Goal: Navigation & Orientation: Find specific page/section

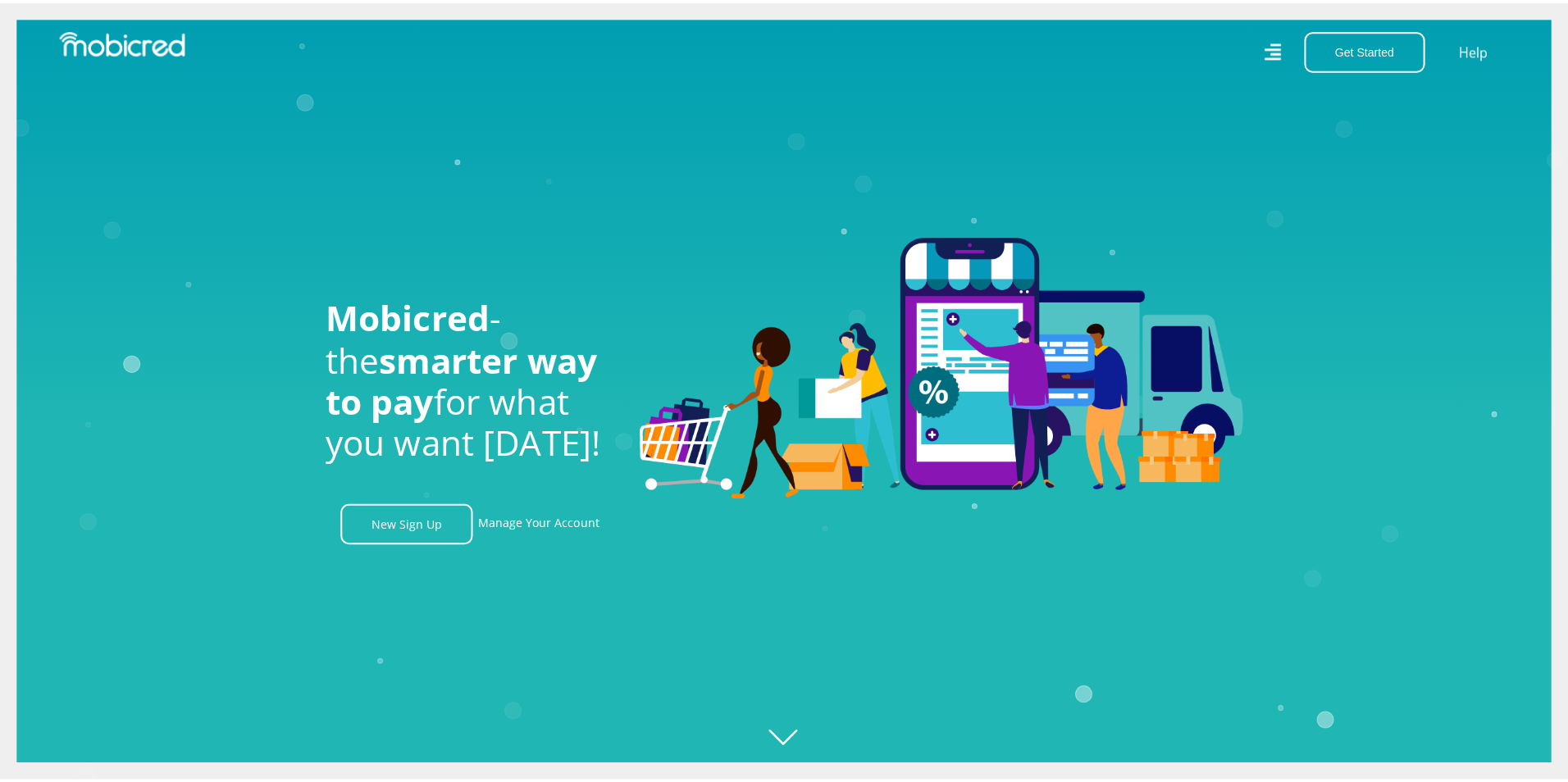
scroll to position [0, 1169]
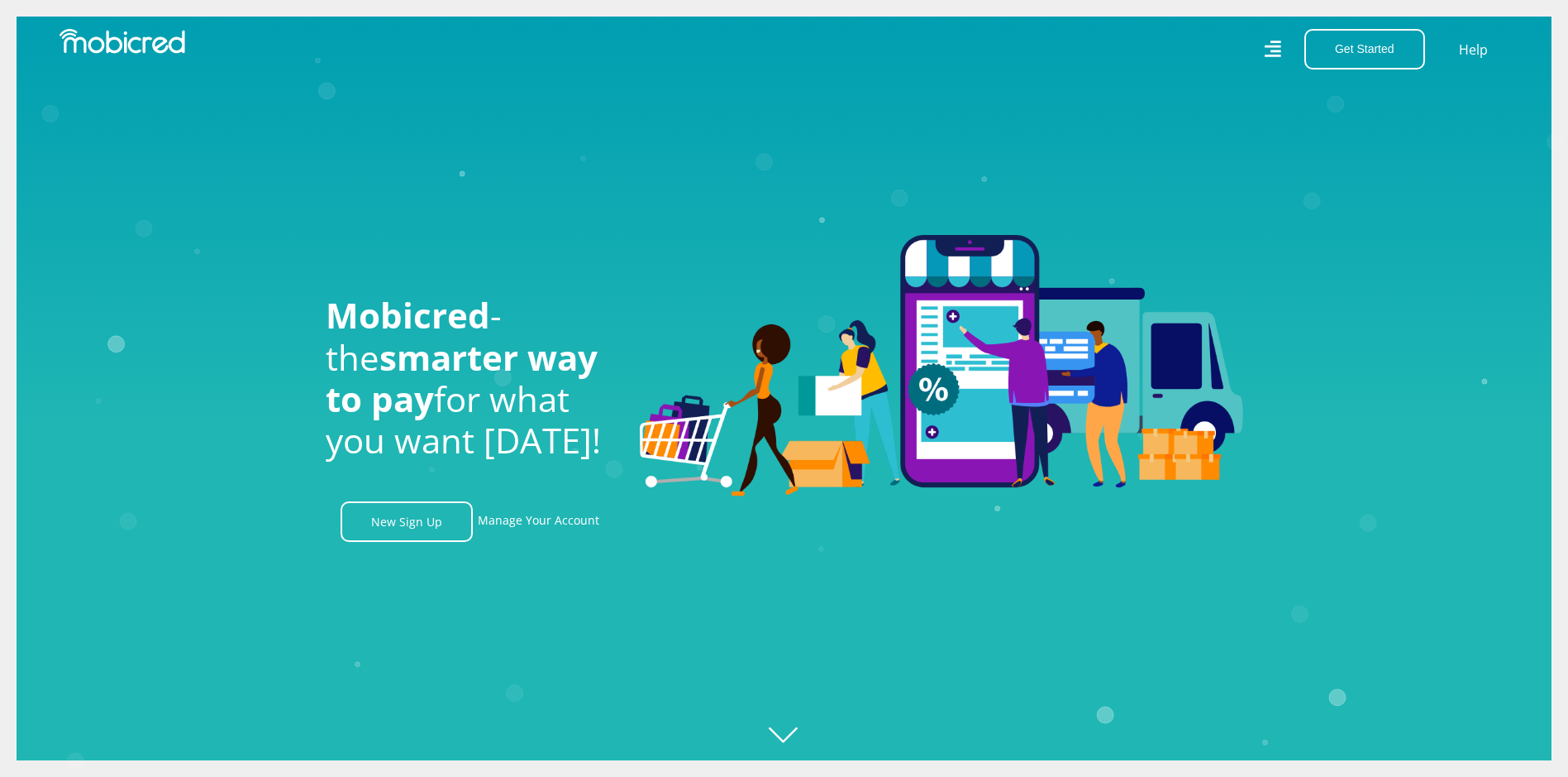
click at [1275, 45] on icon at bounding box center [1272, 48] width 18 height 25
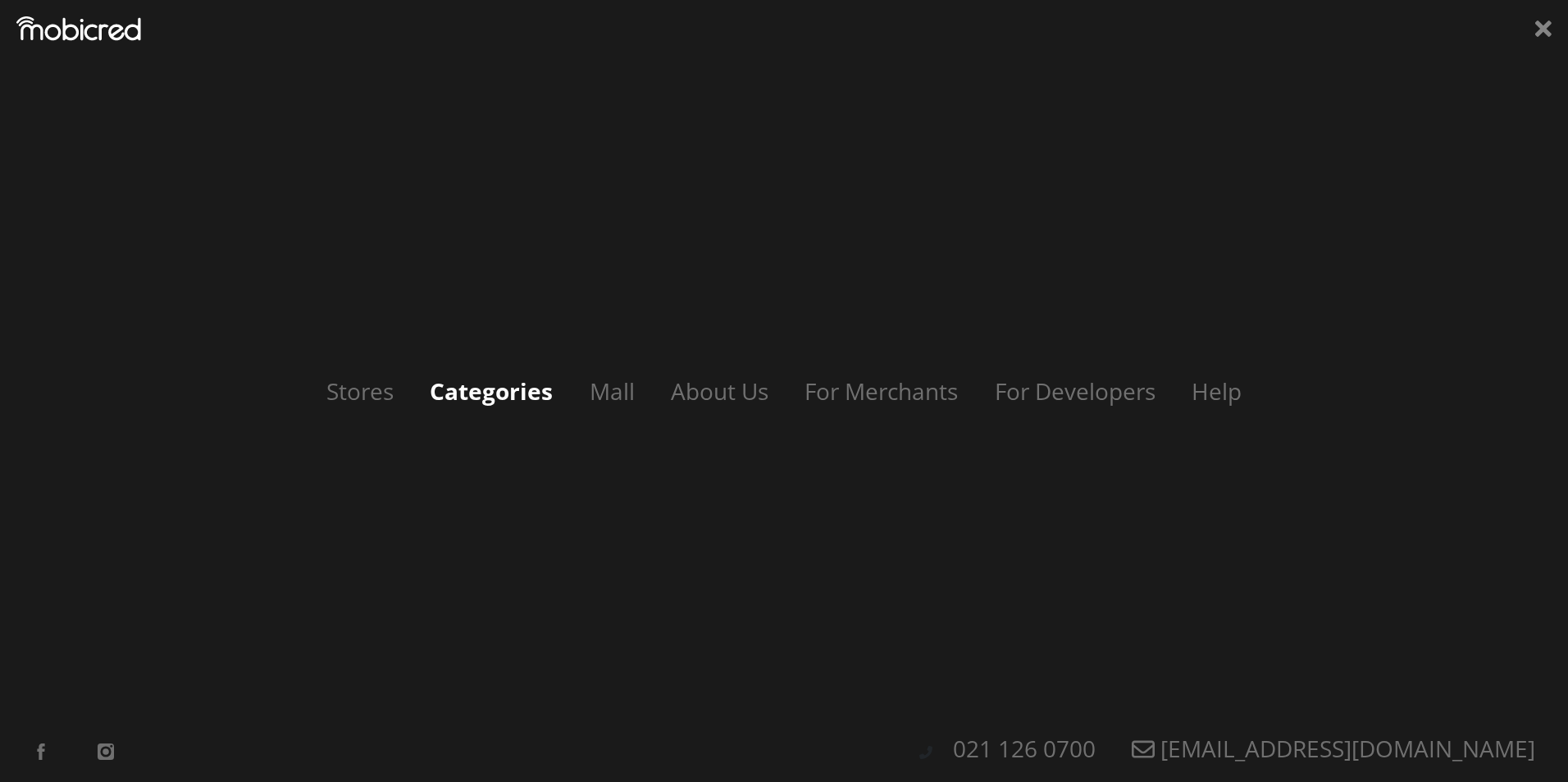
scroll to position [0, 3037]
click at [544, 391] on link "Categories" at bounding box center [491, 391] width 156 height 31
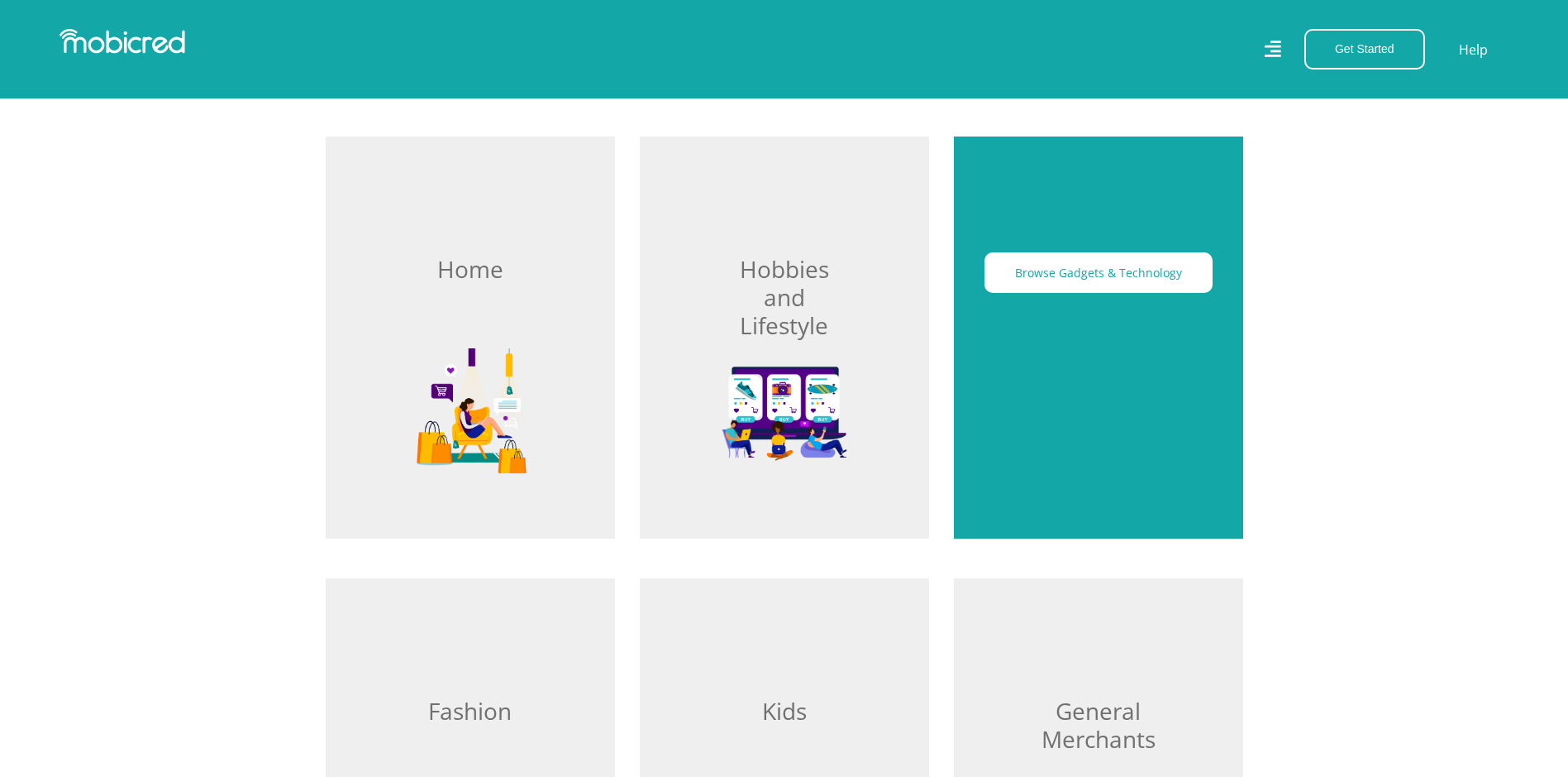
scroll to position [579, 0]
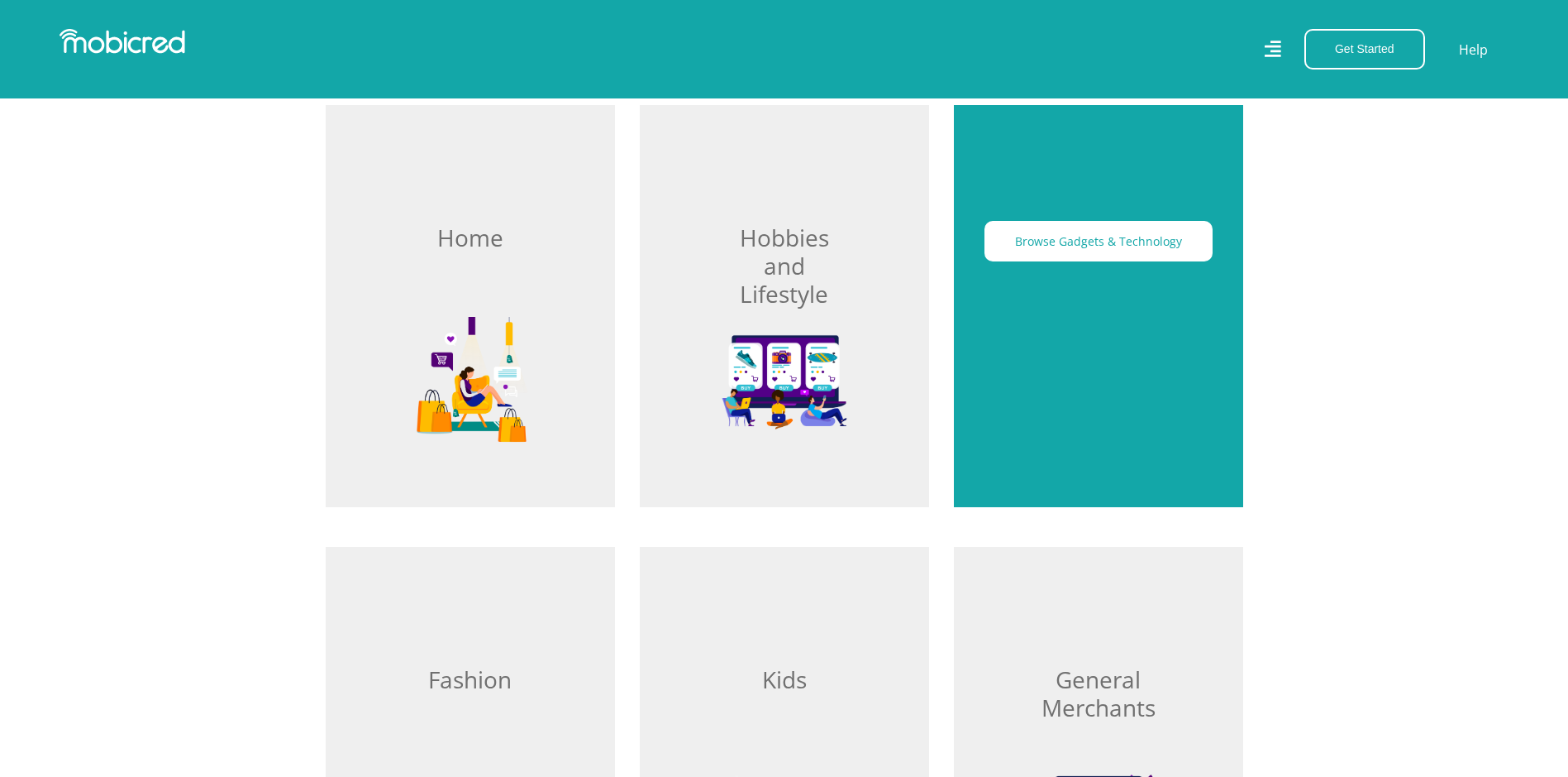
click at [1055, 309] on div "Browse Gadgets & Technology" at bounding box center [1098, 306] width 289 height 402
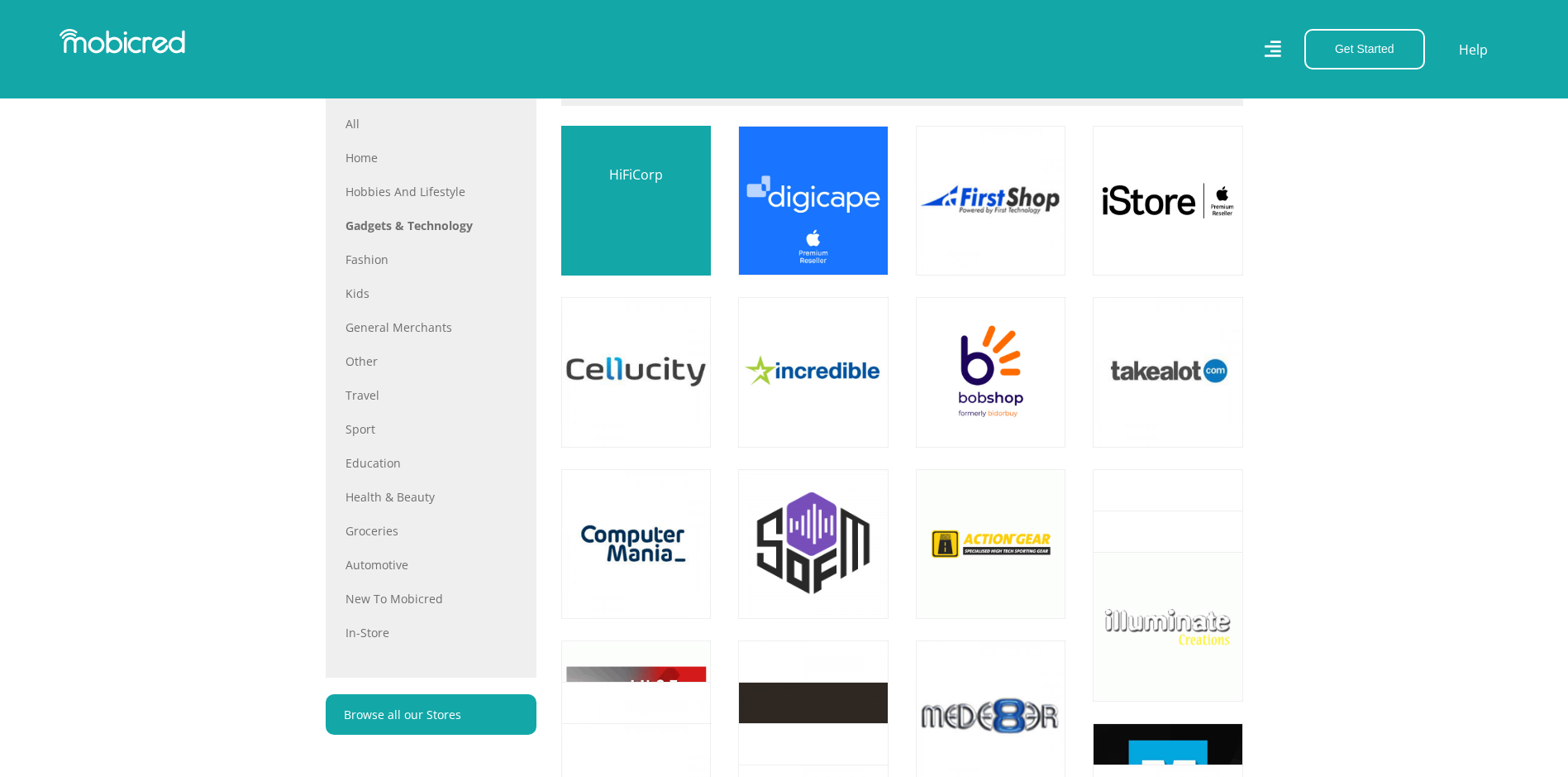
scroll to position [827, 0]
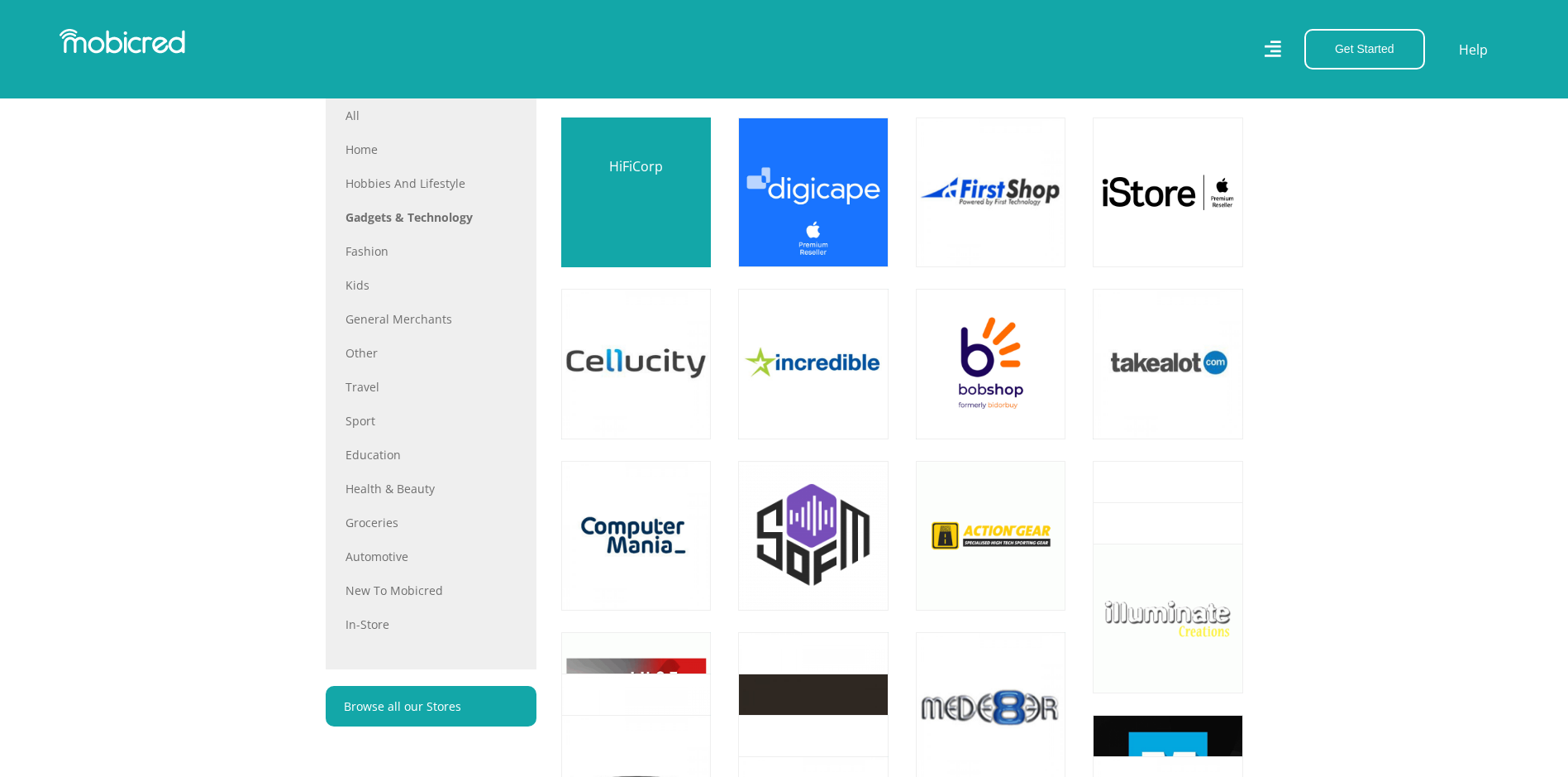
click at [632, 380] on link at bounding box center [635, 363] width 176 height 176
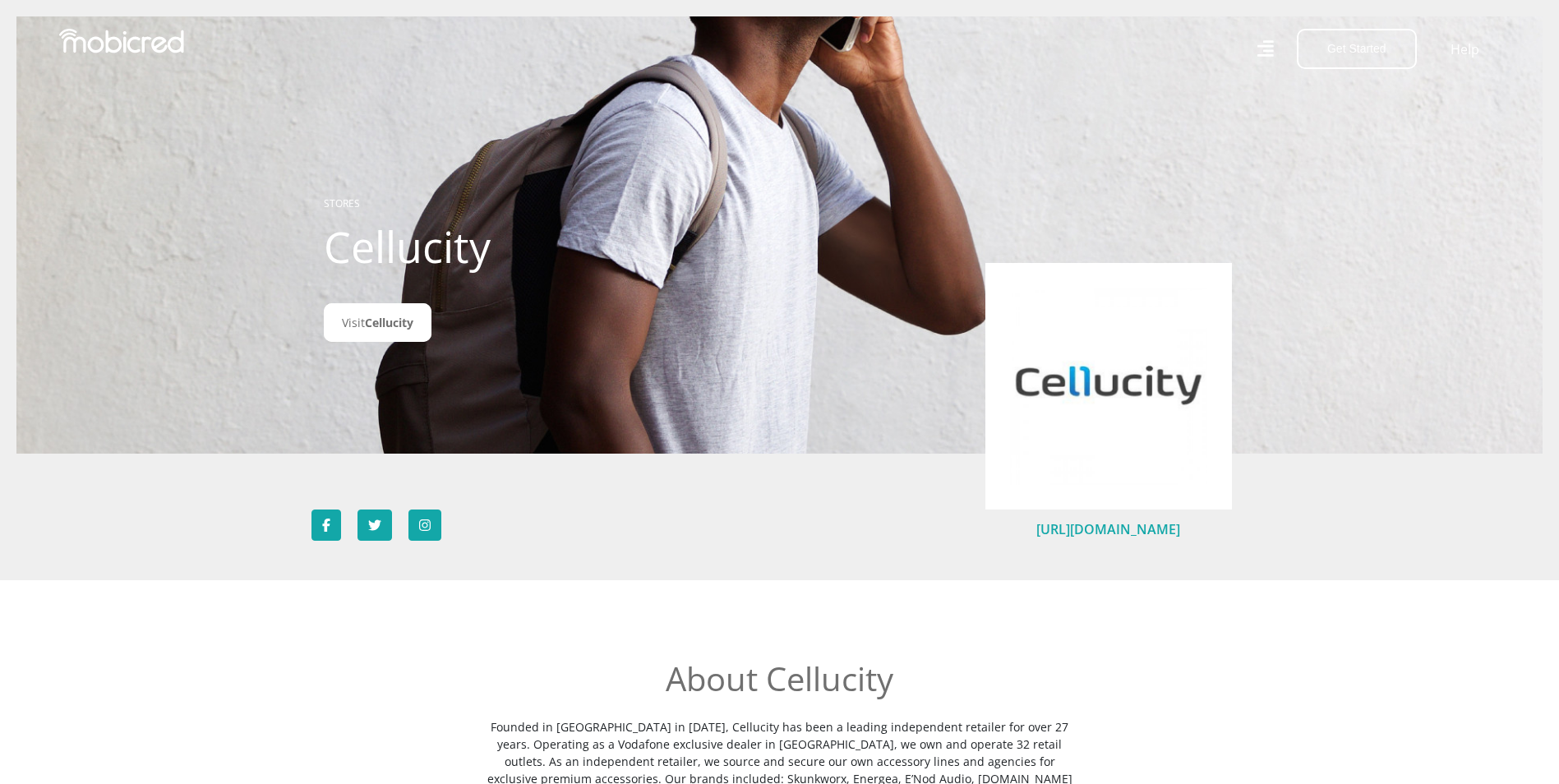
click at [1082, 527] on link "https://cellucity.co.za/" at bounding box center [1109, 530] width 144 height 18
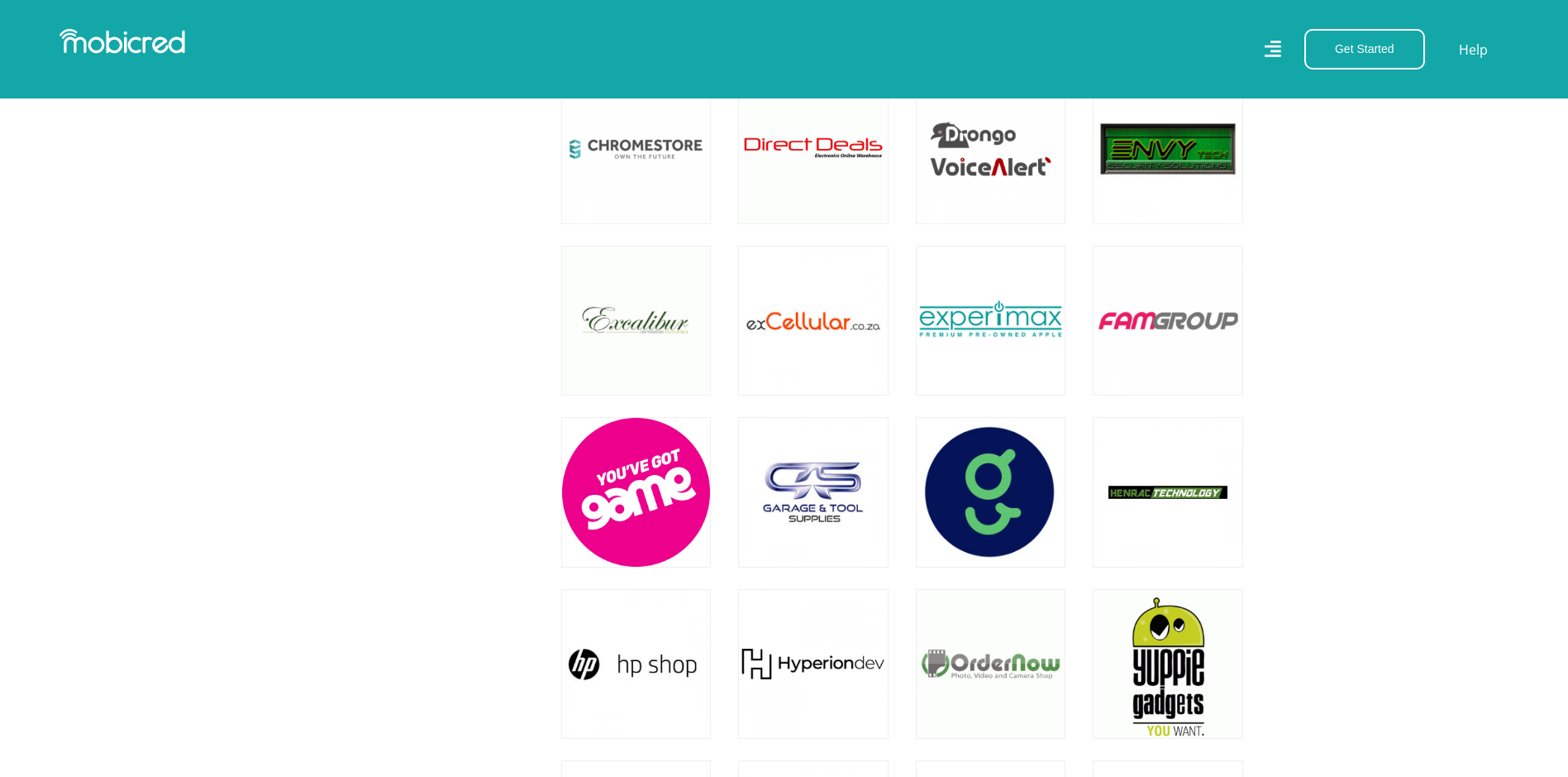
scroll to position [2068, 0]
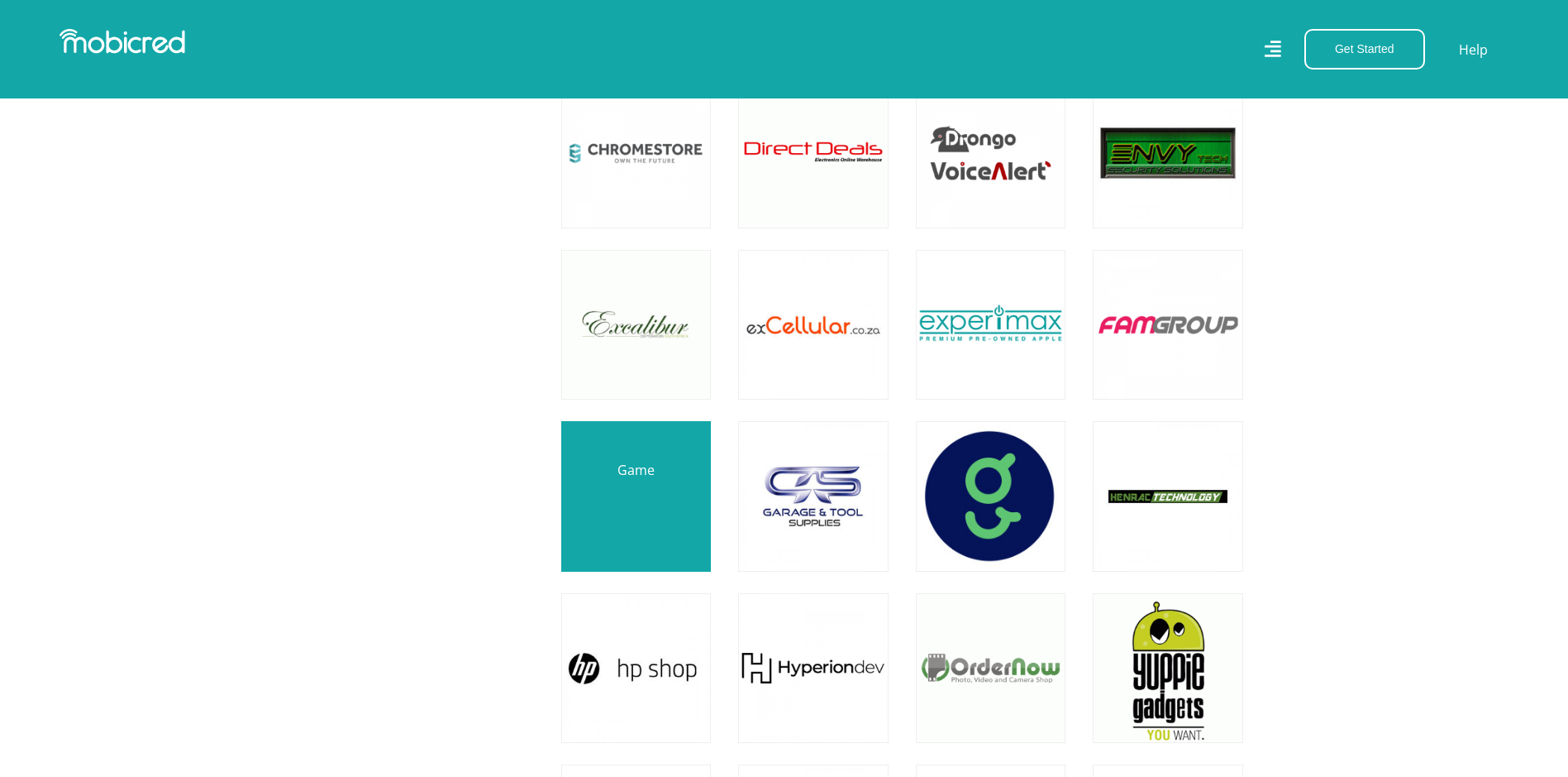
click at [614, 569] on link at bounding box center [635, 495] width 176 height 176
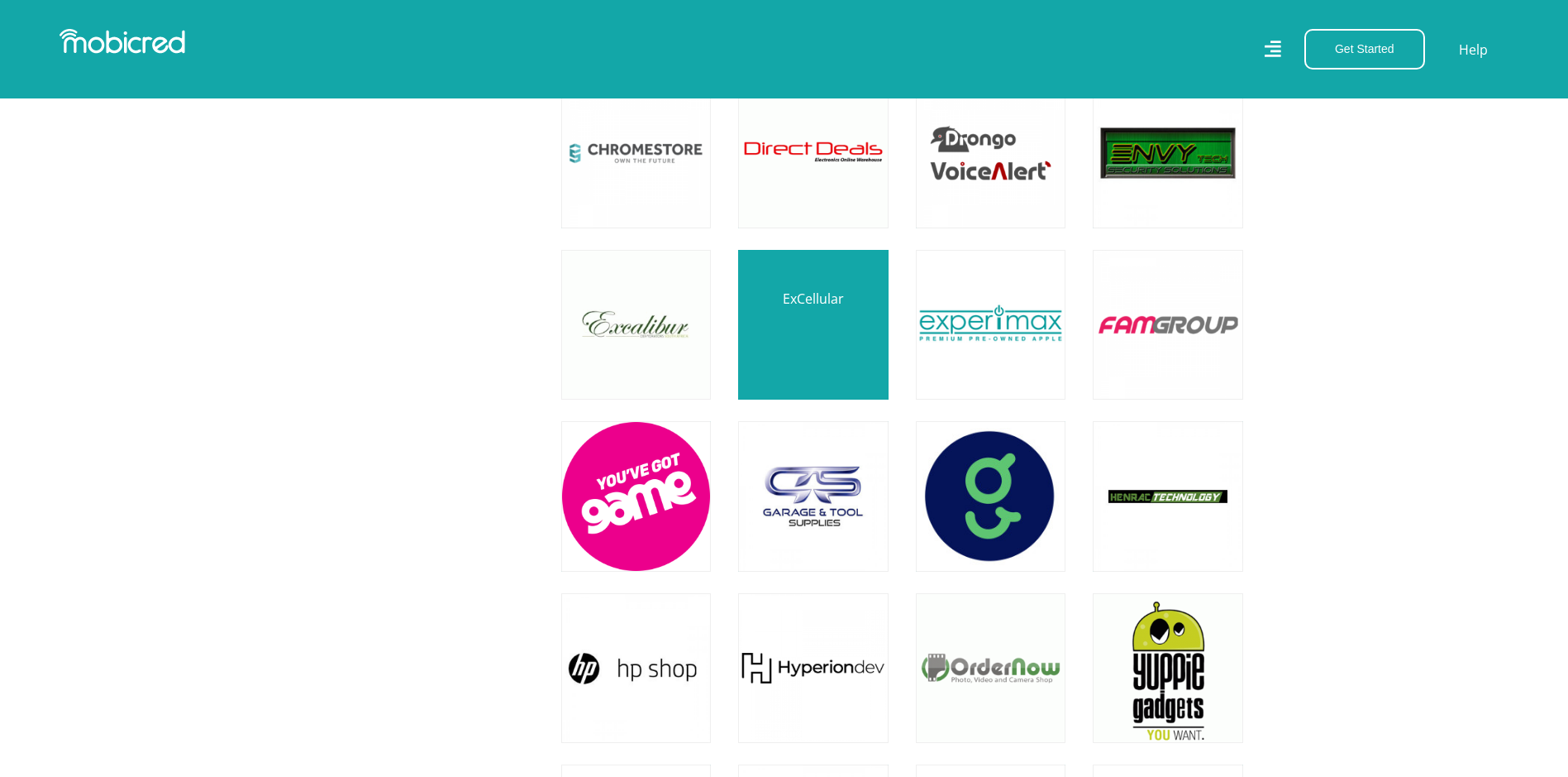
click at [777, 323] on link at bounding box center [813, 324] width 176 height 176
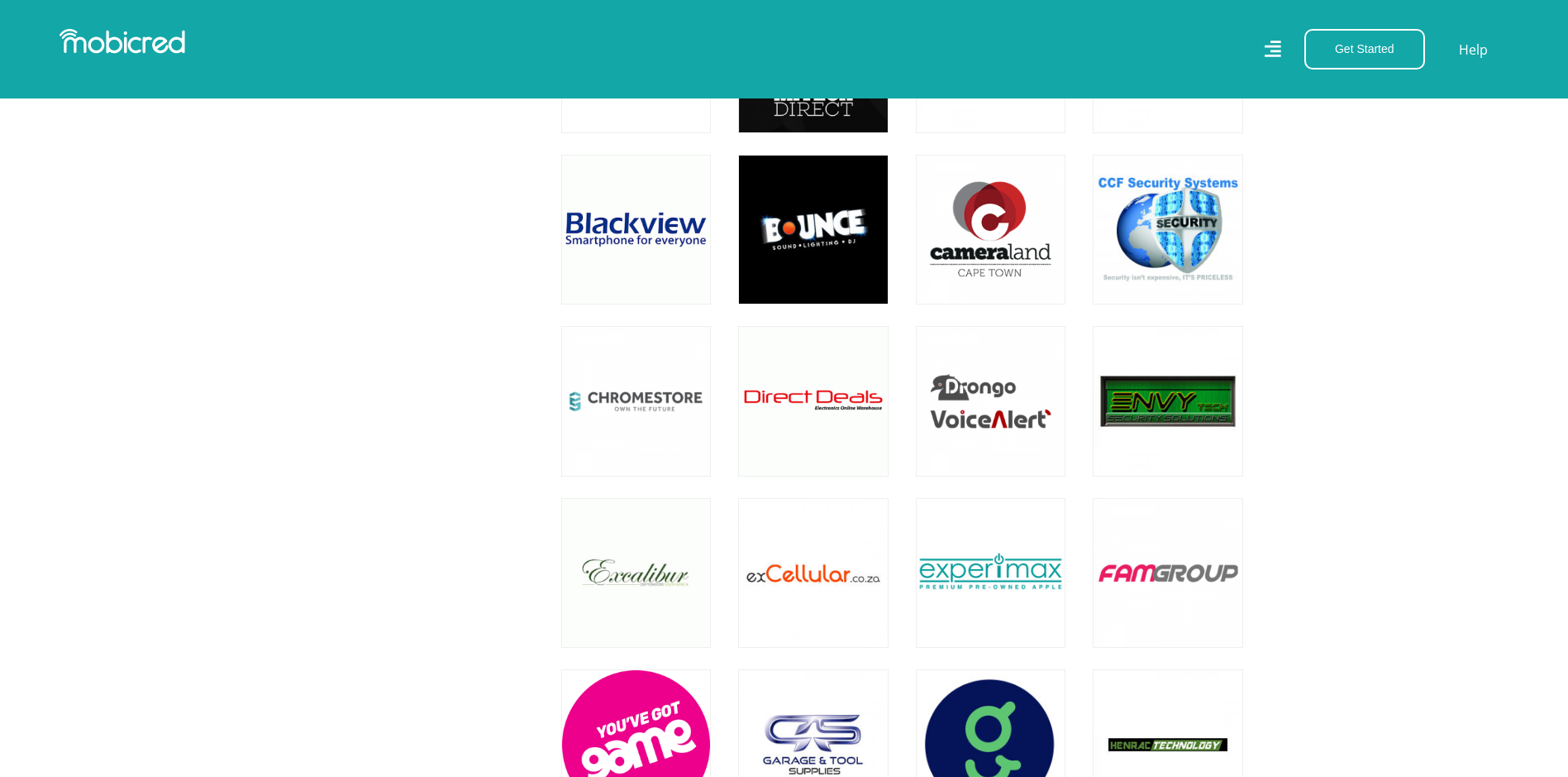
scroll to position [1489, 0]
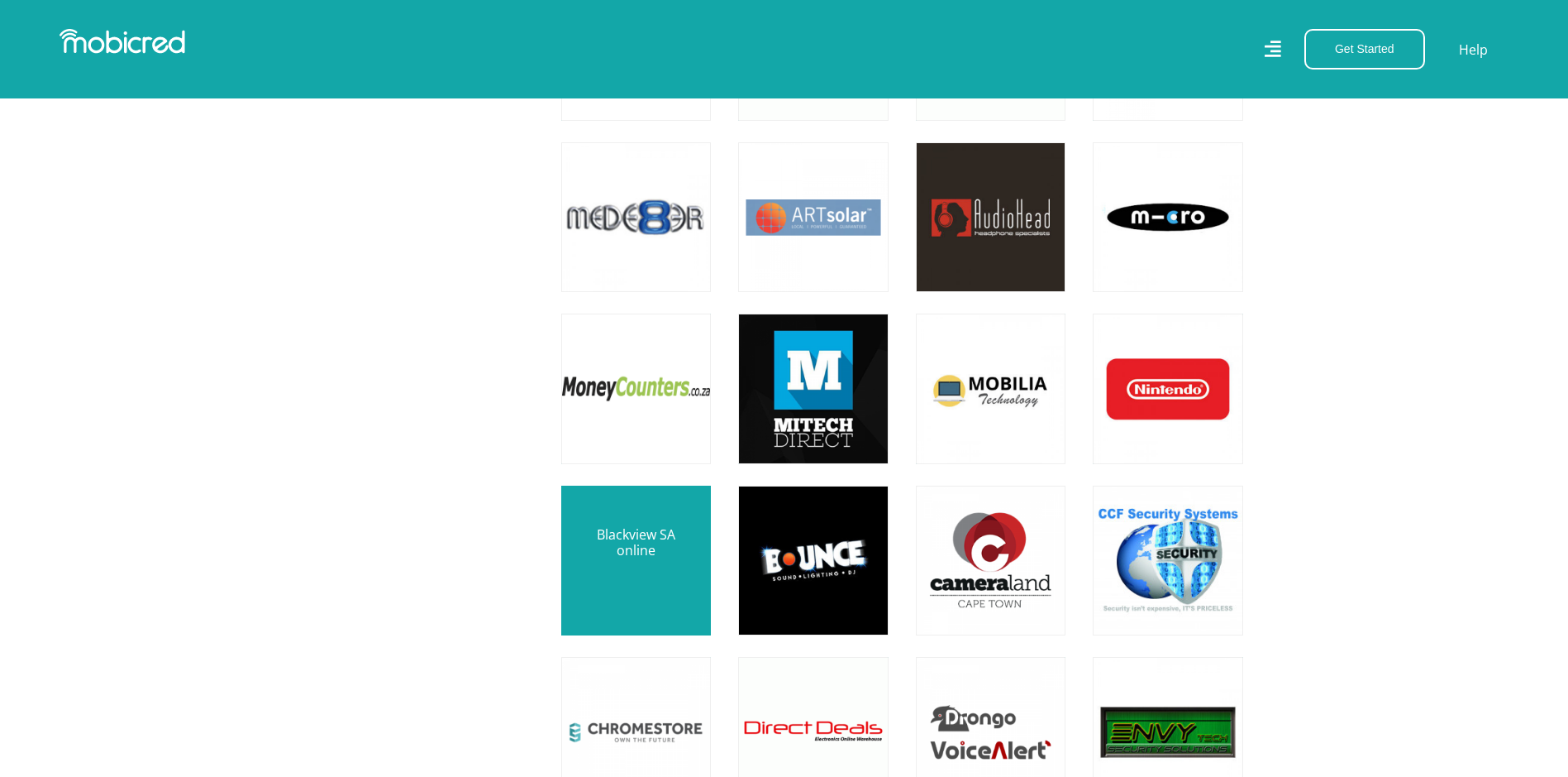
click at [615, 557] on link at bounding box center [635, 560] width 176 height 176
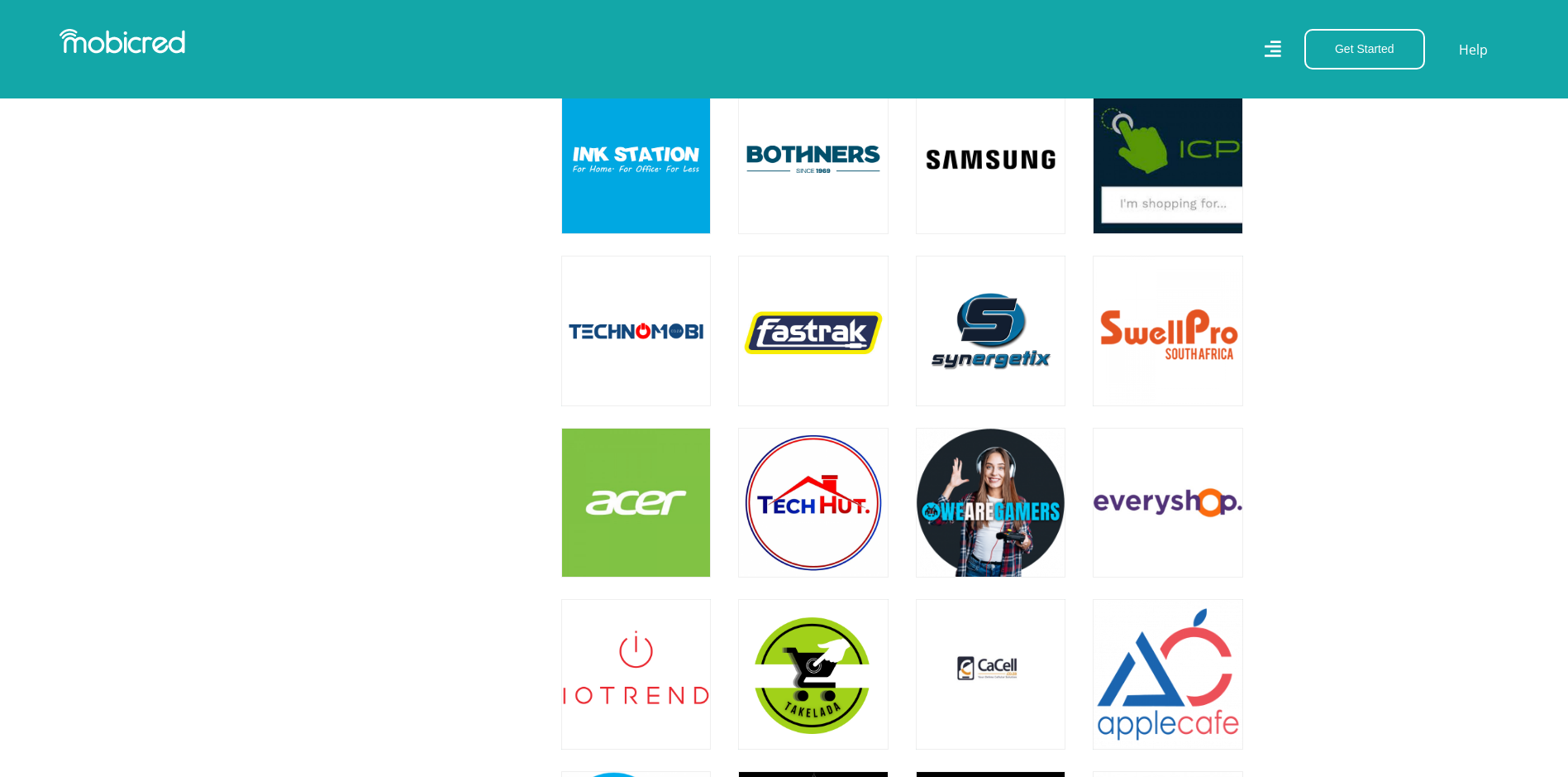
scroll to position [4632, 0]
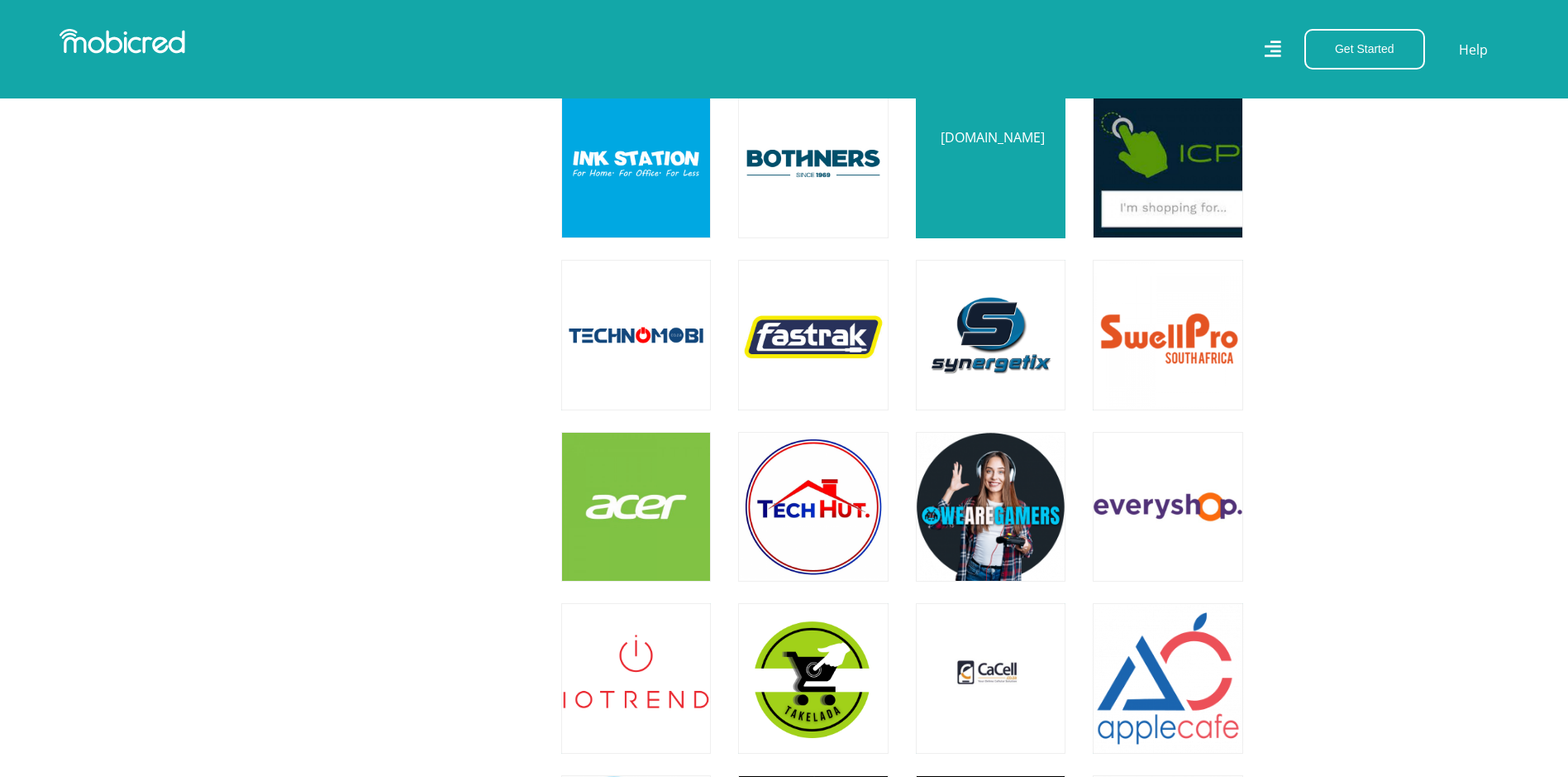
click at [1017, 180] on link at bounding box center [990, 163] width 176 height 176
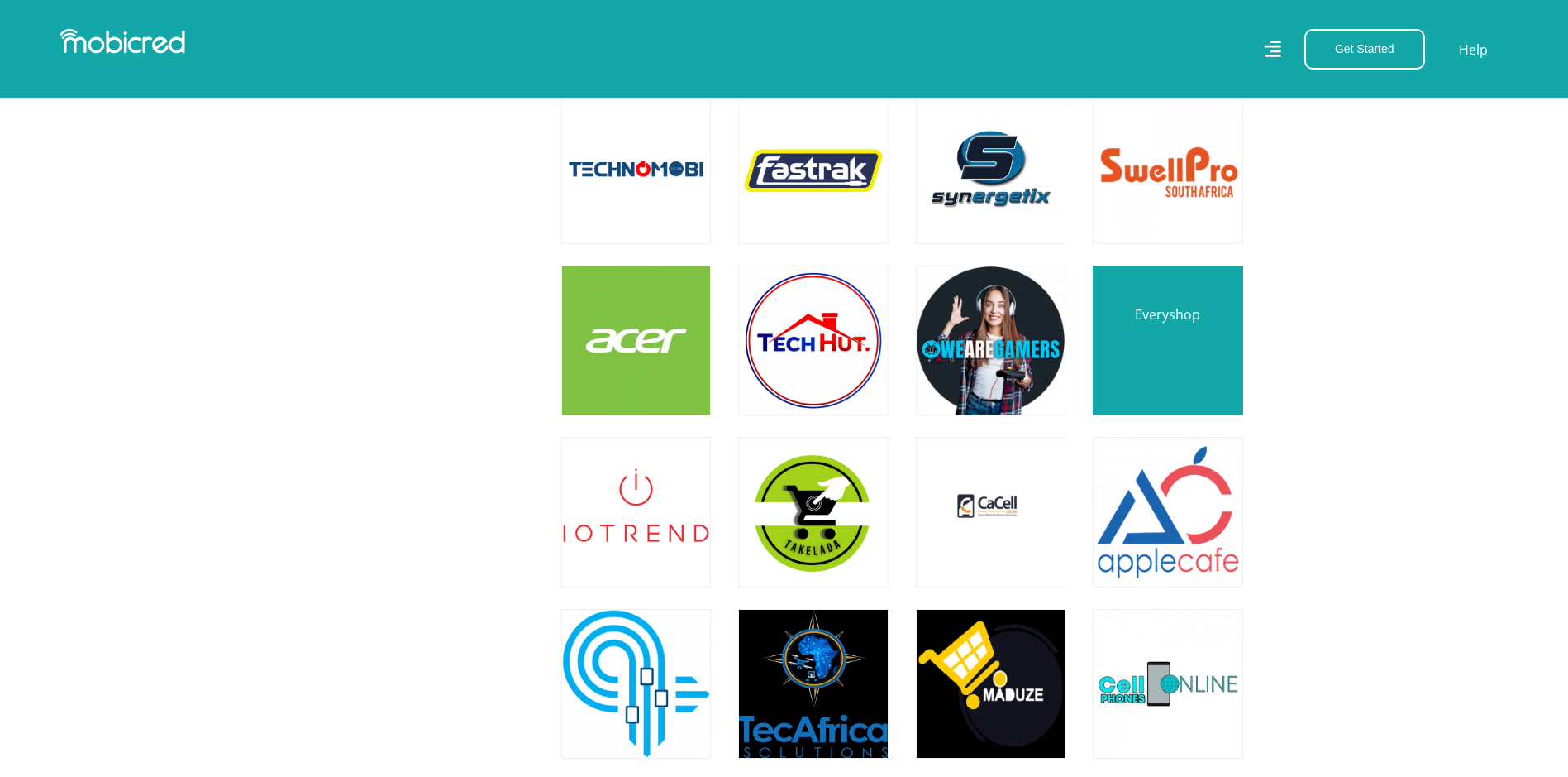
scroll to position [4880, 0]
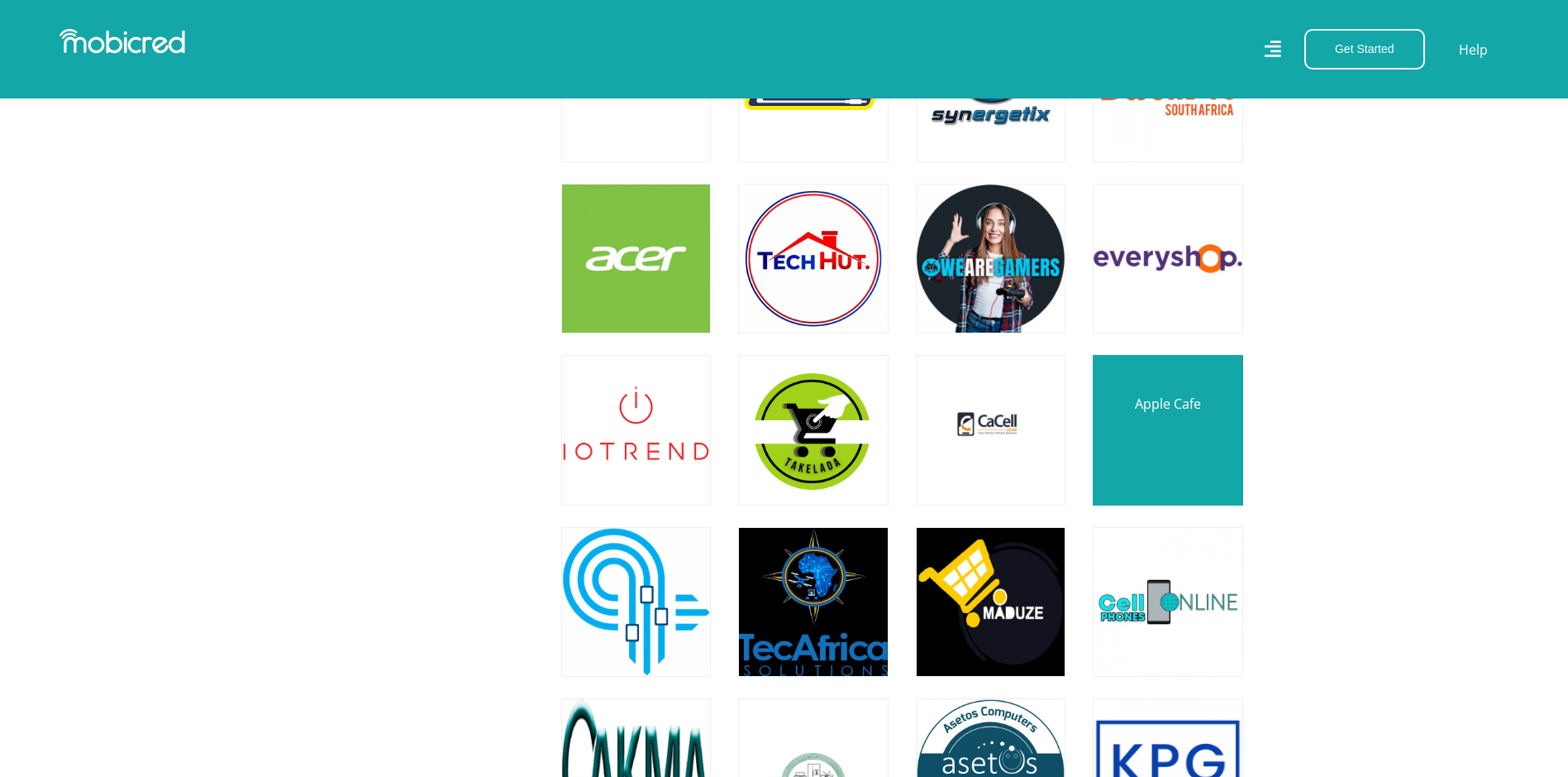
click at [1149, 449] on link at bounding box center [1167, 429] width 176 height 176
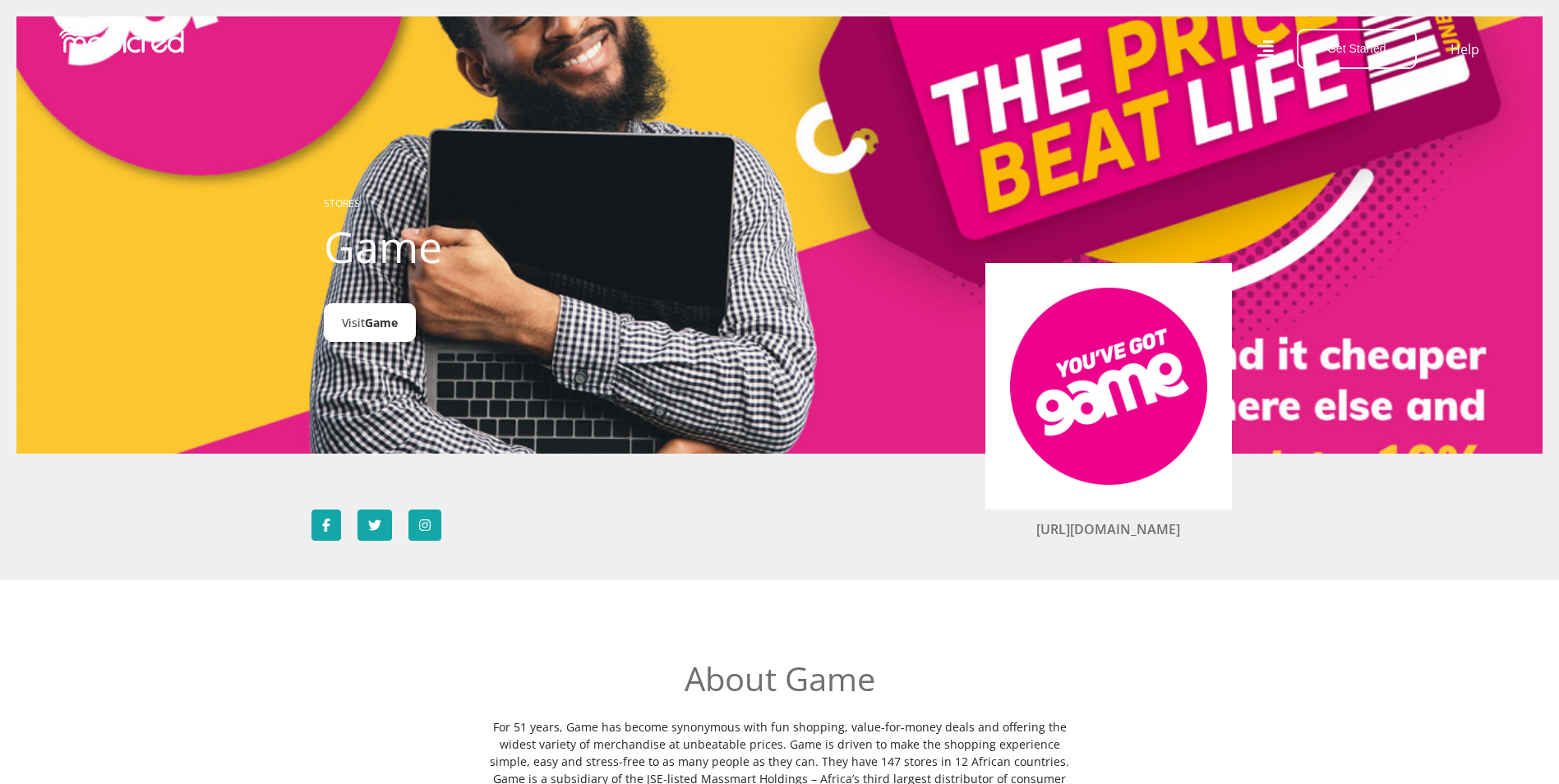
click at [361, 322] on link "Visit Game" at bounding box center [370, 323] width 92 height 39
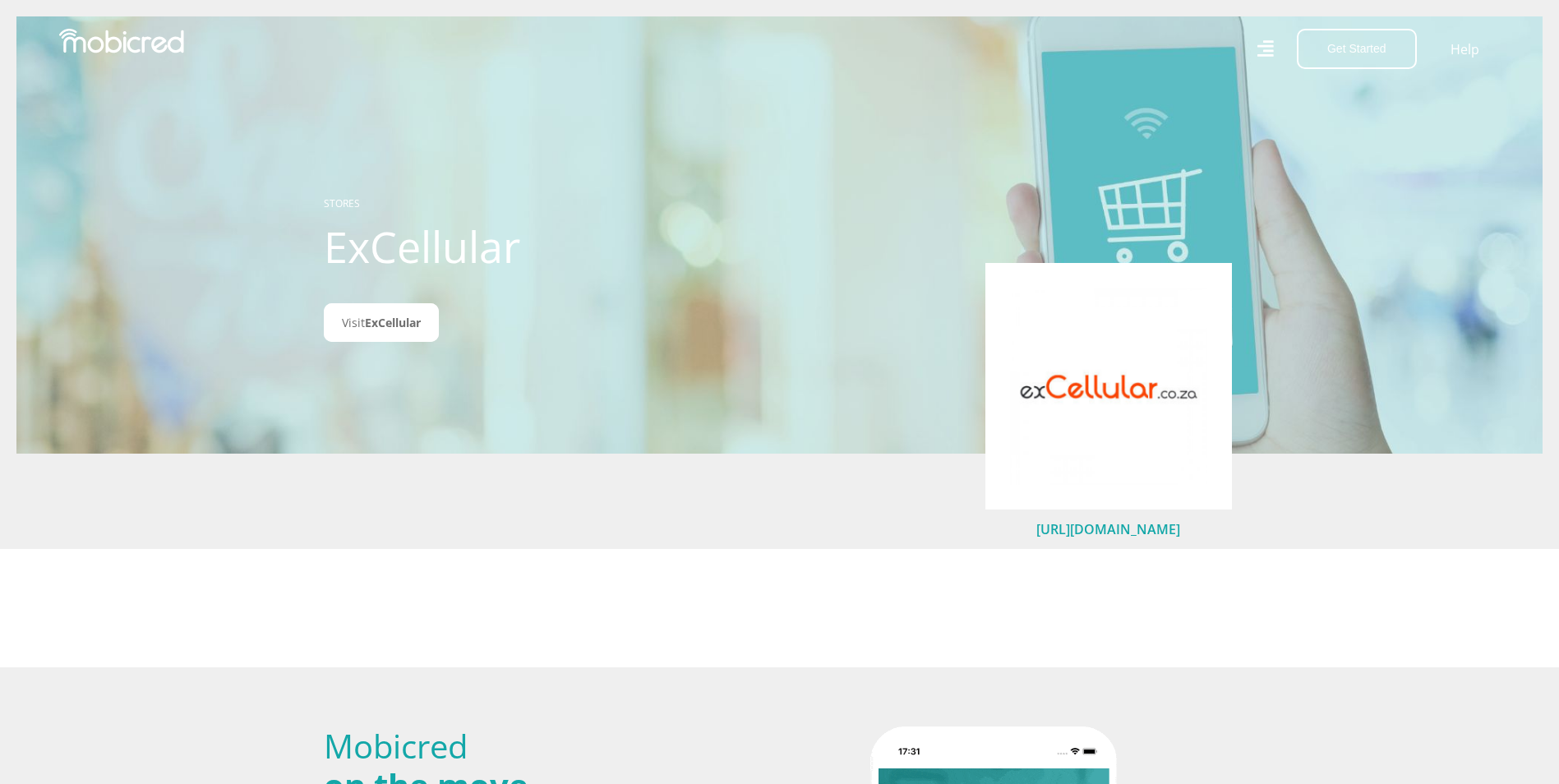
click at [1052, 525] on link "https://exCellular.co.za" at bounding box center [1109, 530] width 144 height 18
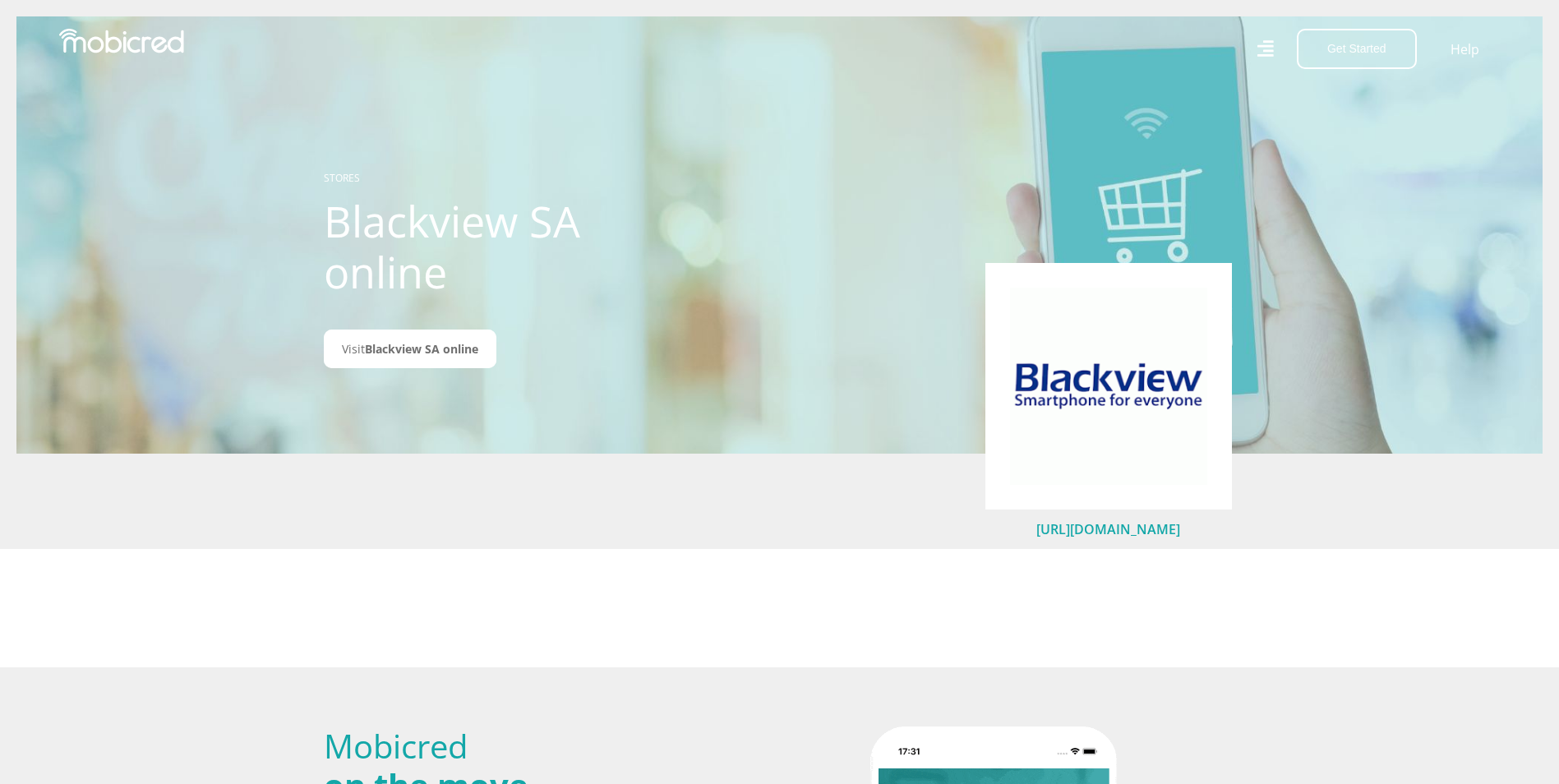
click at [1039, 533] on link "https://shop.blackview.co.za/" at bounding box center [1109, 530] width 144 height 18
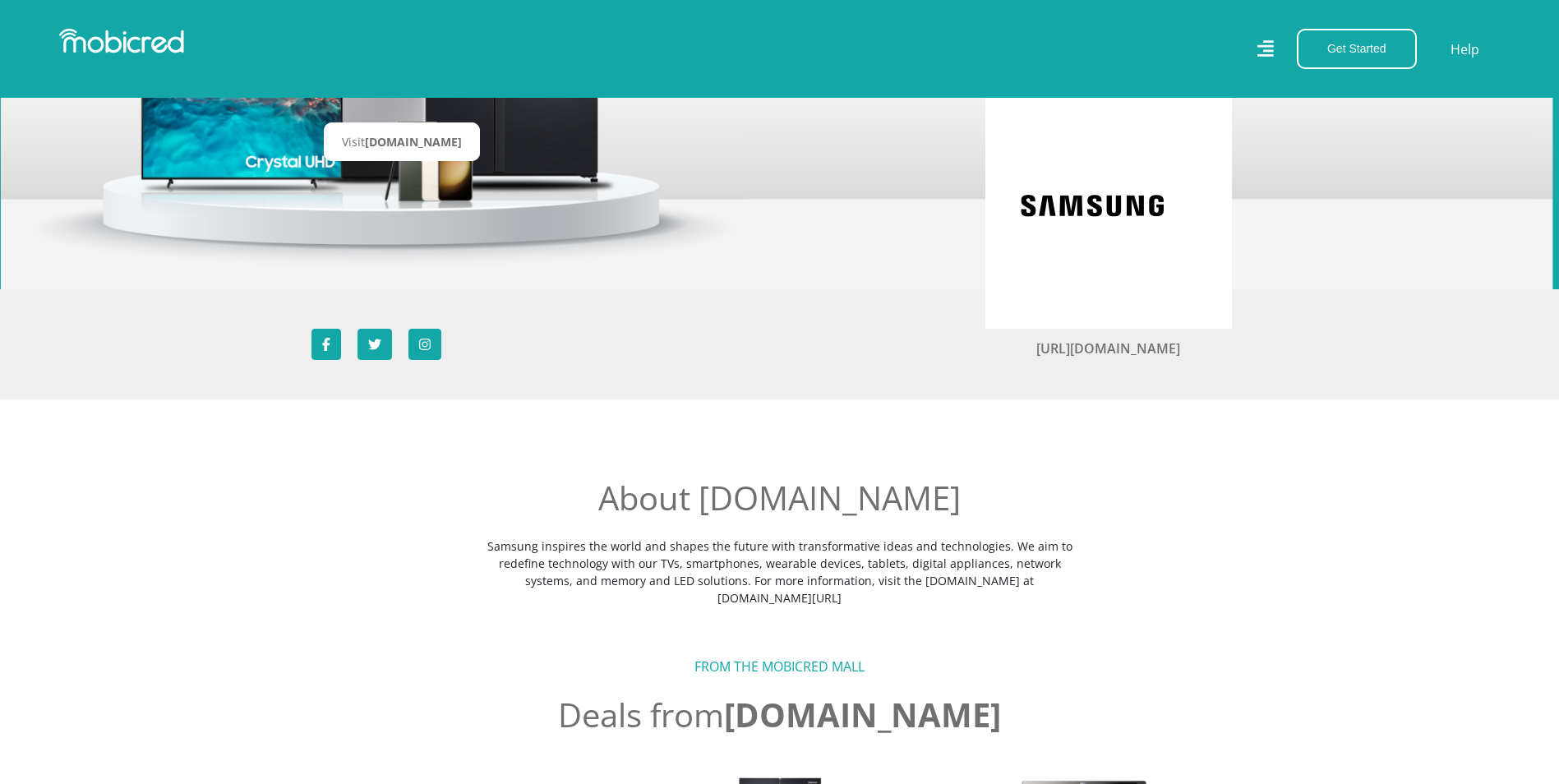
scroll to position [247, 0]
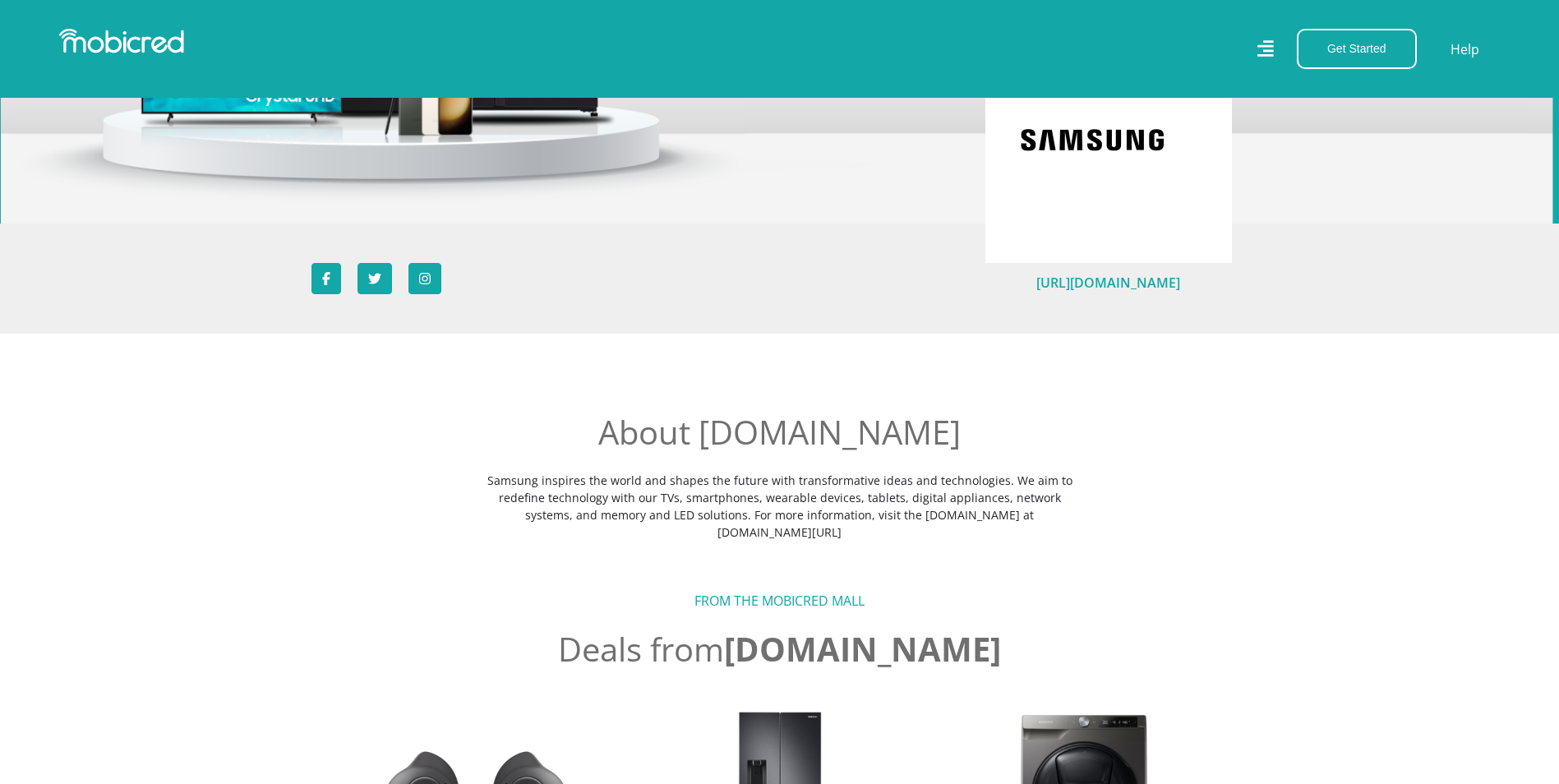
click at [1041, 278] on link "https://www.samsung.com/za" at bounding box center [1109, 283] width 144 height 18
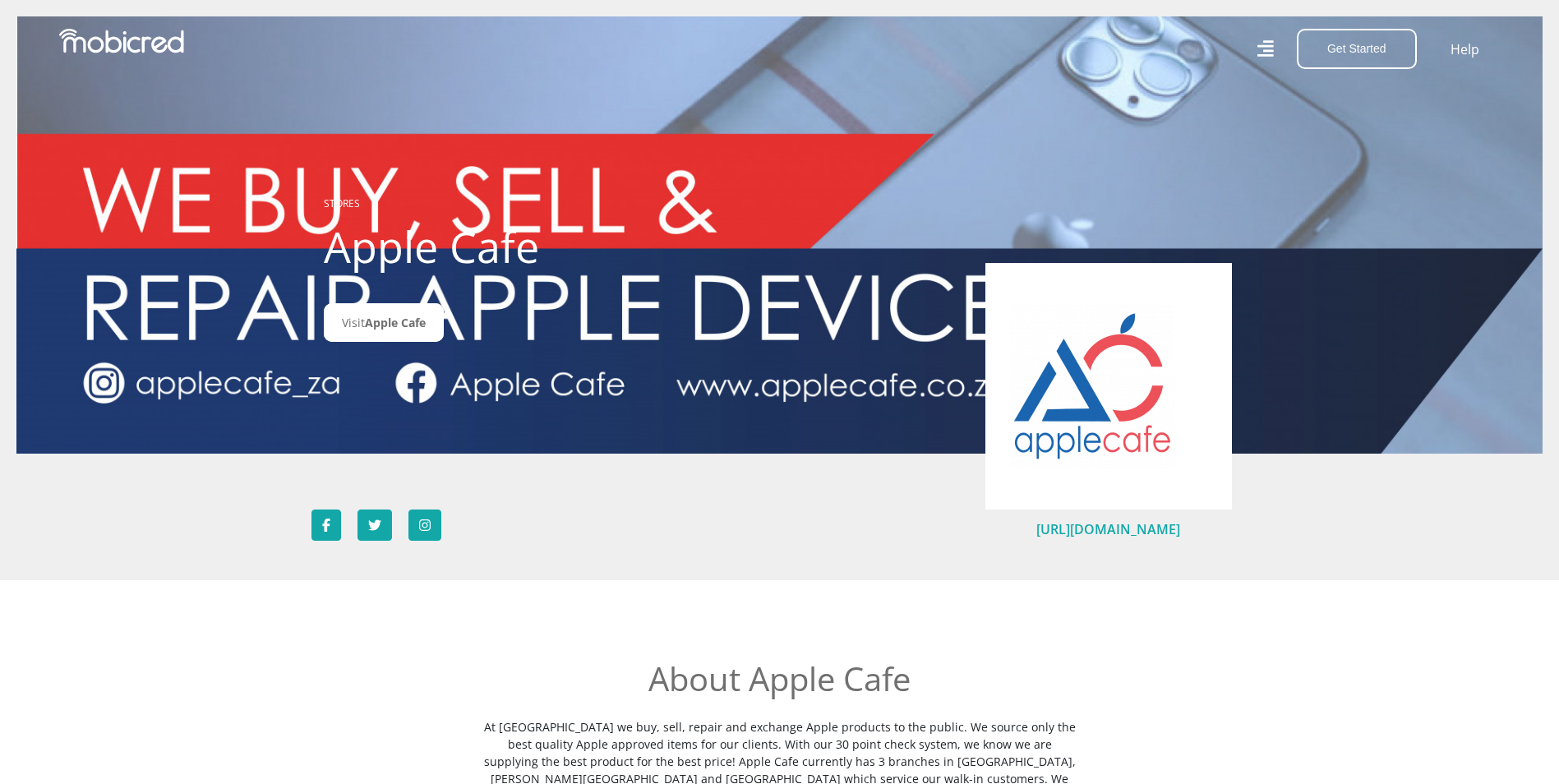
click at [1116, 526] on link "[URL][DOMAIN_NAME]" at bounding box center [1109, 530] width 144 height 18
